Goal: Find contact information: Find contact information

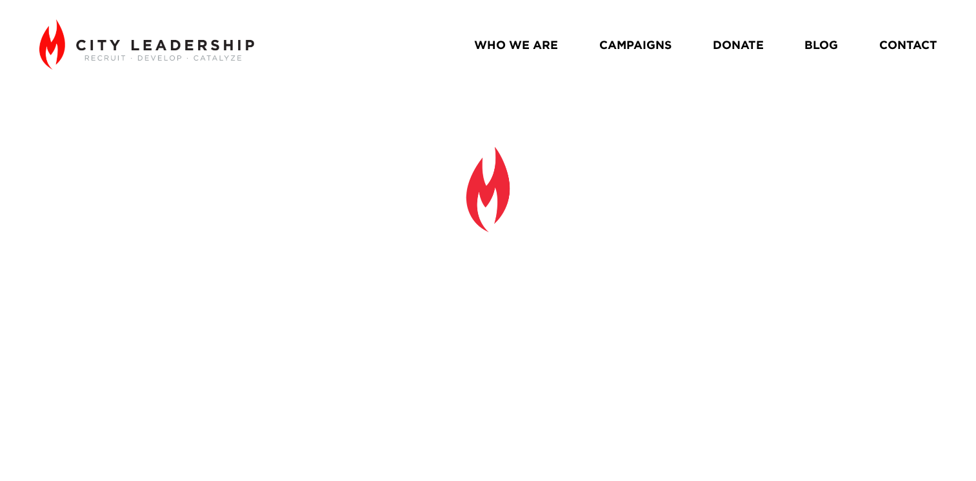
click at [919, 48] on link "CONTACT" at bounding box center [908, 44] width 58 height 23
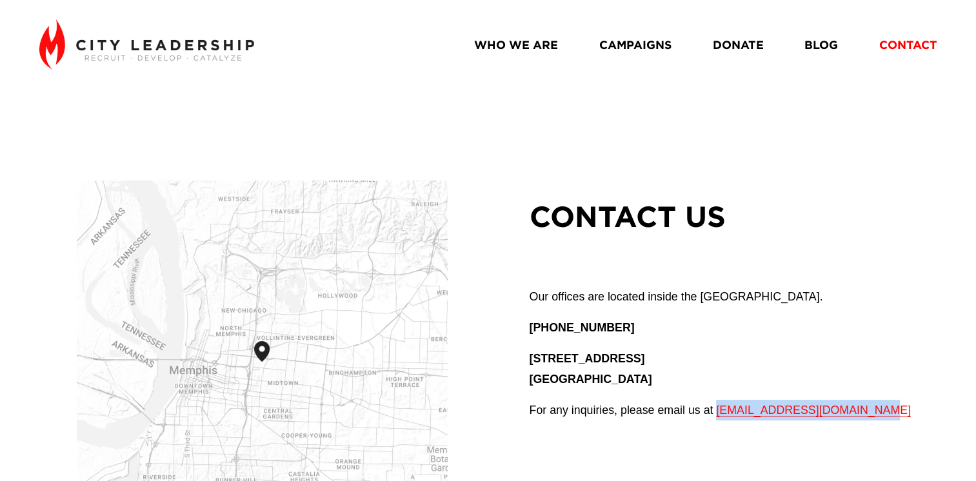
drag, startPoint x: 887, startPoint y: 408, endPoint x: 717, endPoint y: 413, distance: 169.7
click at [717, 413] on p "For any inquiries, please email us at contact@cityleadership.org" at bounding box center [733, 410] width 408 height 21
copy span "contact@cityleadership.org"
